Goal: Book appointment/travel/reservation

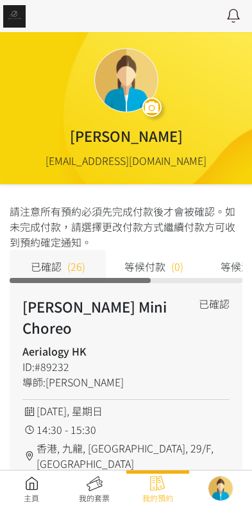
click at [97, 492] on link at bounding box center [94, 489] width 63 height 28
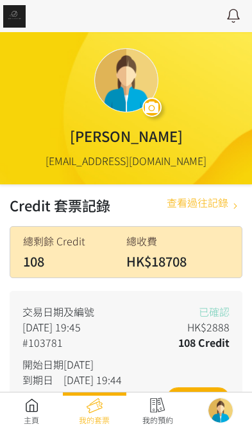
click at [44, 411] on link at bounding box center [31, 411] width 63 height 28
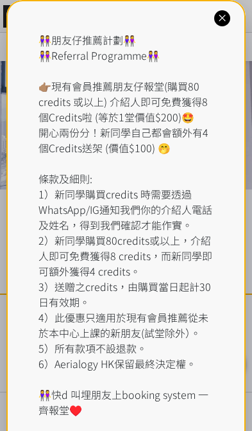
click at [225, 23] on icon at bounding box center [222, 18] width 12 height 12
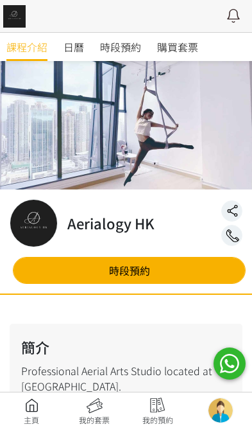
click at [126, 51] on span "時段預約" at bounding box center [120, 46] width 41 height 15
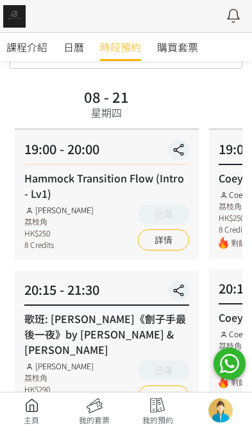
scroll to position [84, 0]
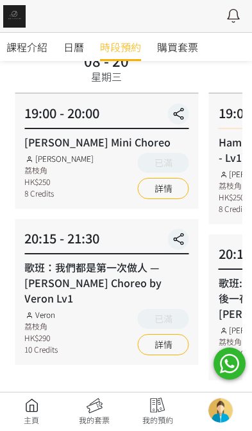
scroll to position [108, 0]
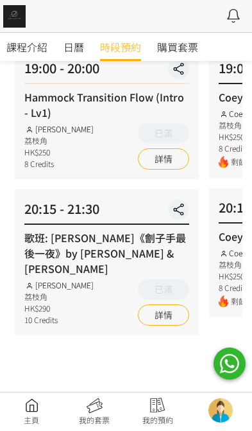
scroll to position [153, 0]
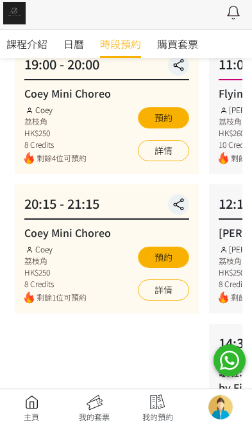
scroll to position [76, 0]
